Goal: Complete application form

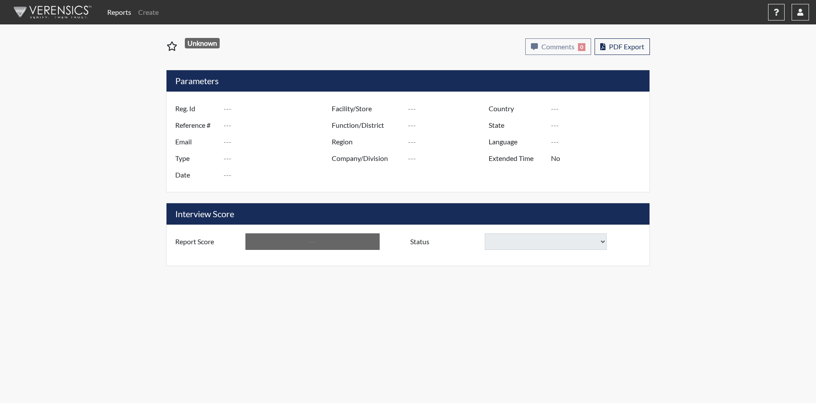
type input "T. Thomas5811"
type input "51231"
type input "[EMAIL_ADDRESS][DOMAIN_NAME]"
type input "Corrections Pre-Employment"
type input "[DATE]"
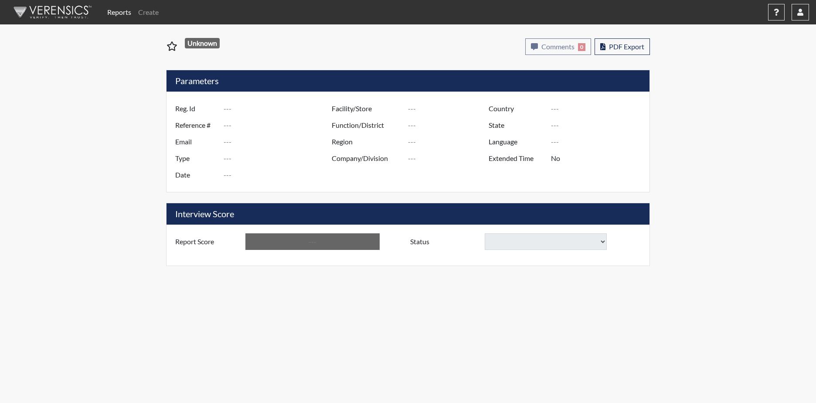
type input "[PERSON_NAME] CI"
type input "[GEOGRAPHIC_DATA]"
type input "[US_STATE]"
type input "English"
type input "Yes"
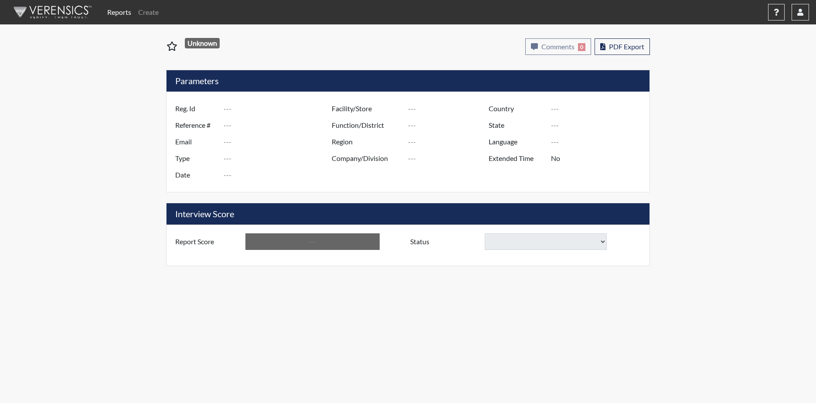
type input "Below Conditions"
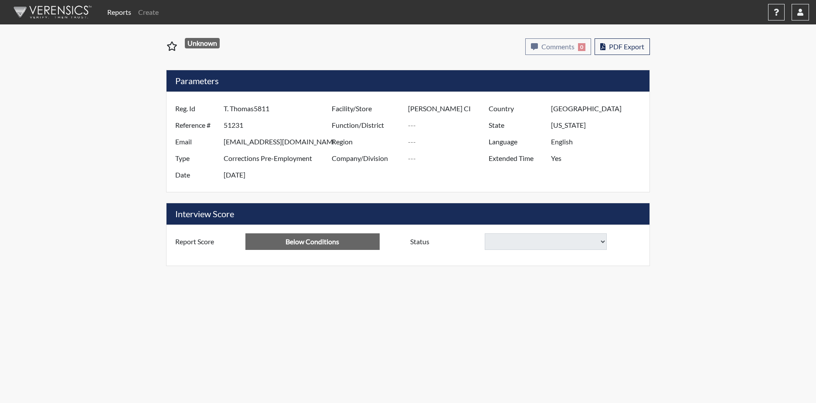
select select
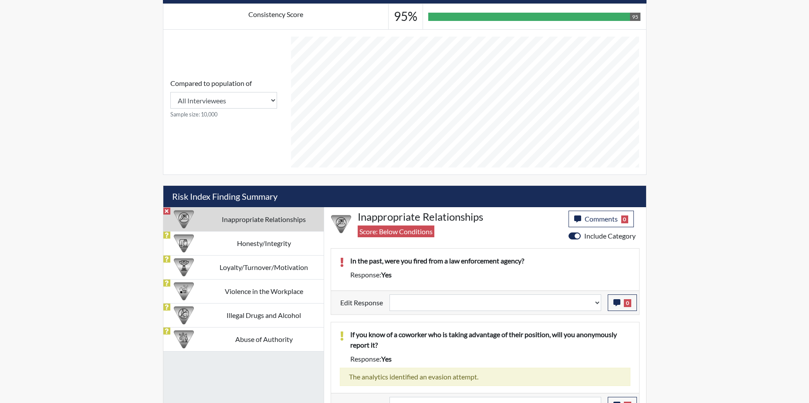
scroll to position [394, 0]
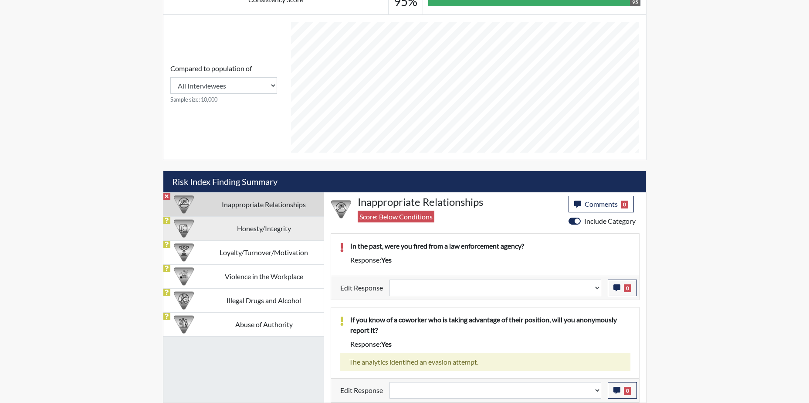
click at [180, 223] on img at bounding box center [184, 228] width 20 height 20
select select
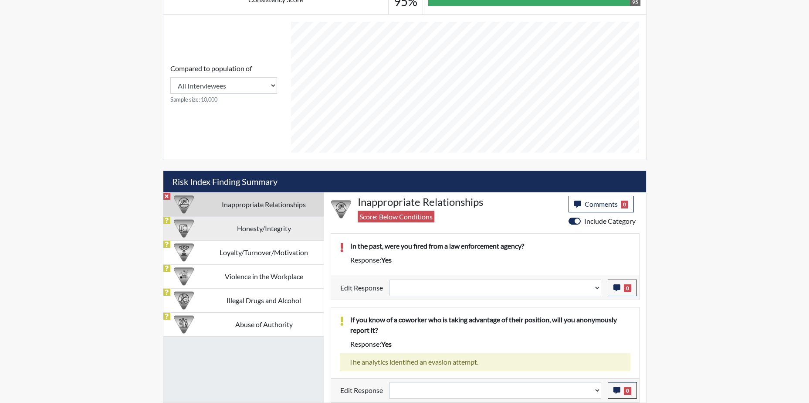
select select
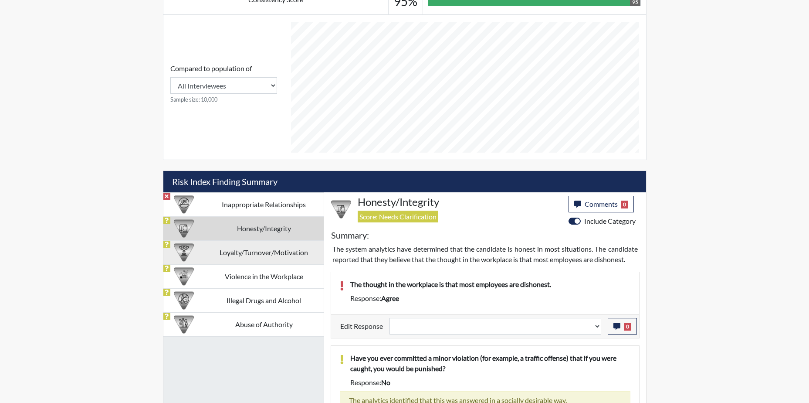
click at [218, 251] on td "Loyalty/Turnover/Motivation" at bounding box center [263, 252] width 119 height 24
select select
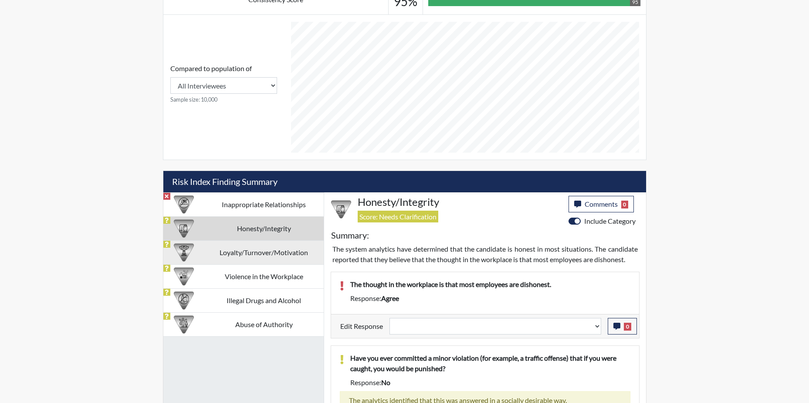
select select
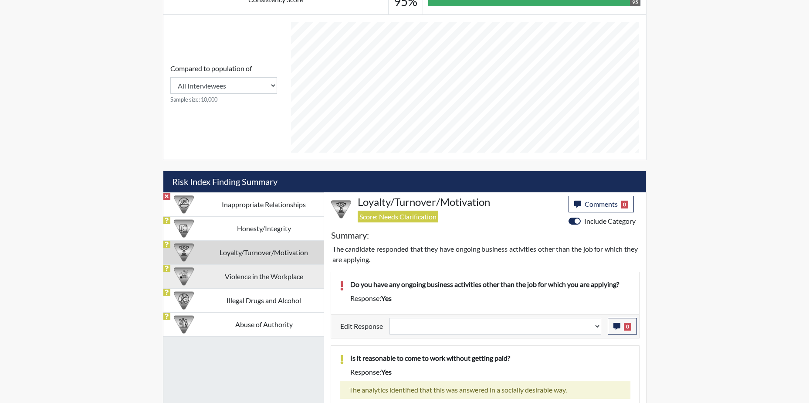
click at [219, 272] on td "Violence in the Workplace" at bounding box center [263, 276] width 119 height 24
select select
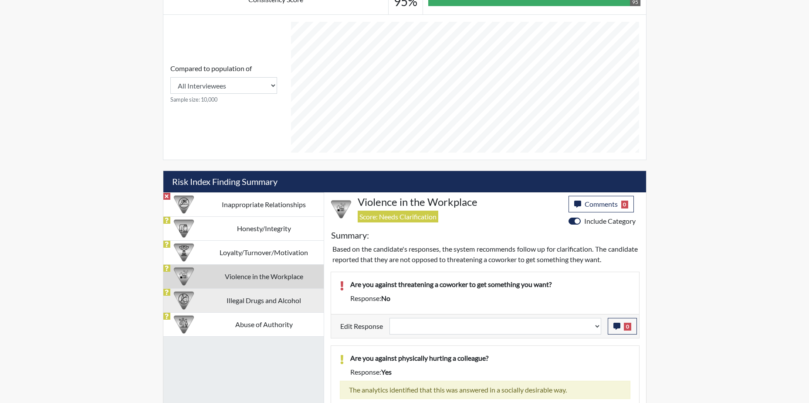
click at [240, 303] on td "Illegal Drugs and Alcohol" at bounding box center [263, 300] width 119 height 24
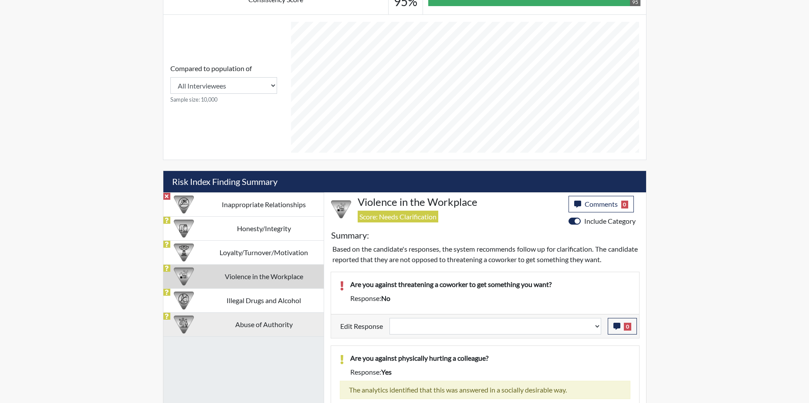
select select
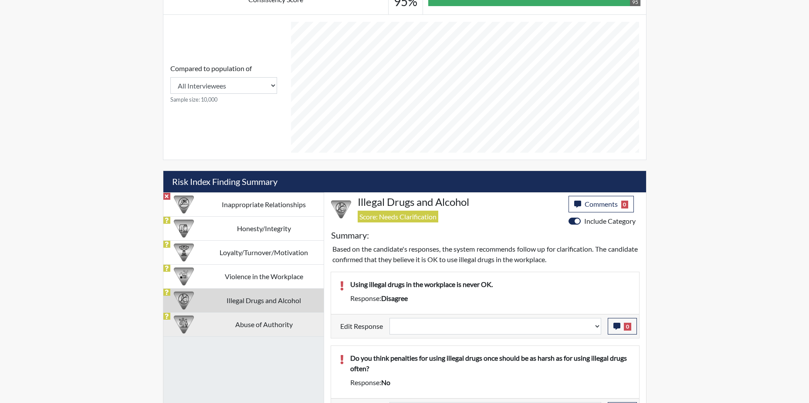
click at [245, 323] on td "Abuse of Authority" at bounding box center [263, 324] width 119 height 24
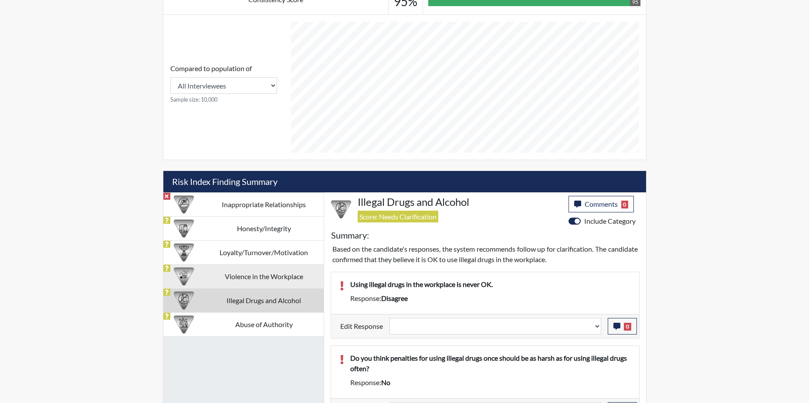
select select
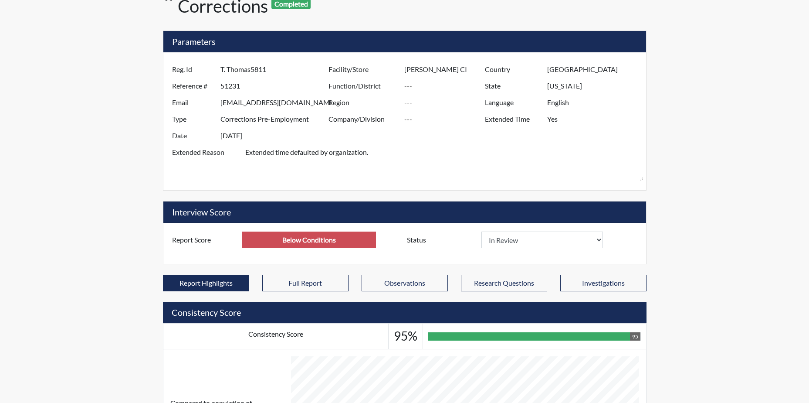
scroll to position [0, 0]
